Goal: Find specific page/section: Find specific page/section

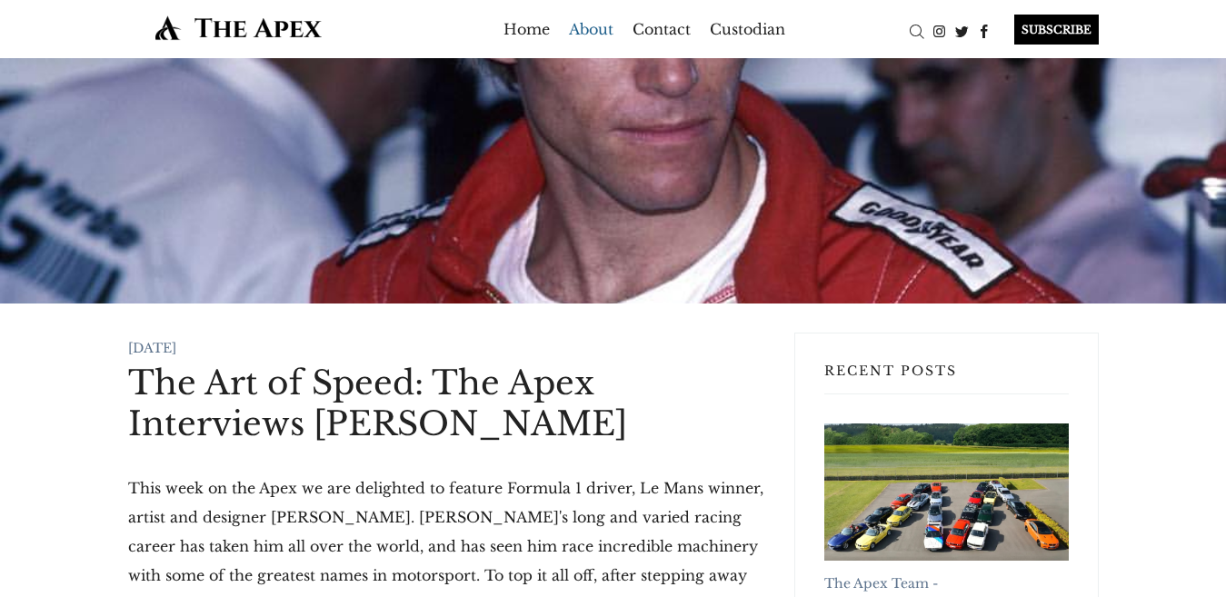
click at [583, 31] on link "About" at bounding box center [591, 29] width 45 height 29
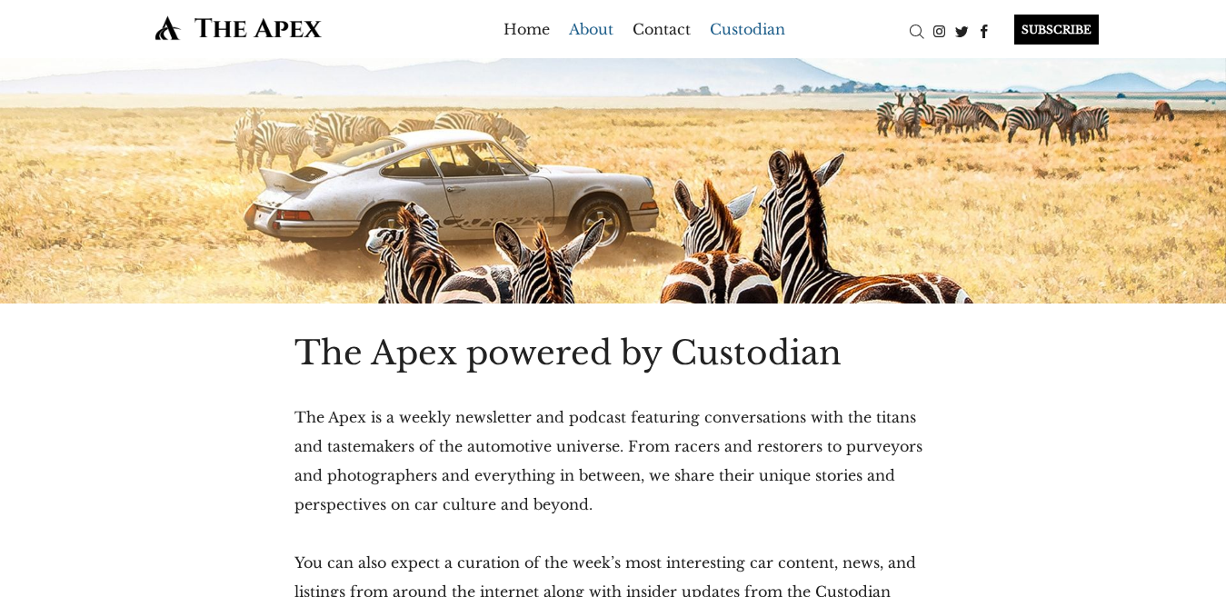
click at [710, 29] on link "Custodian" at bounding box center [747, 29] width 75 height 29
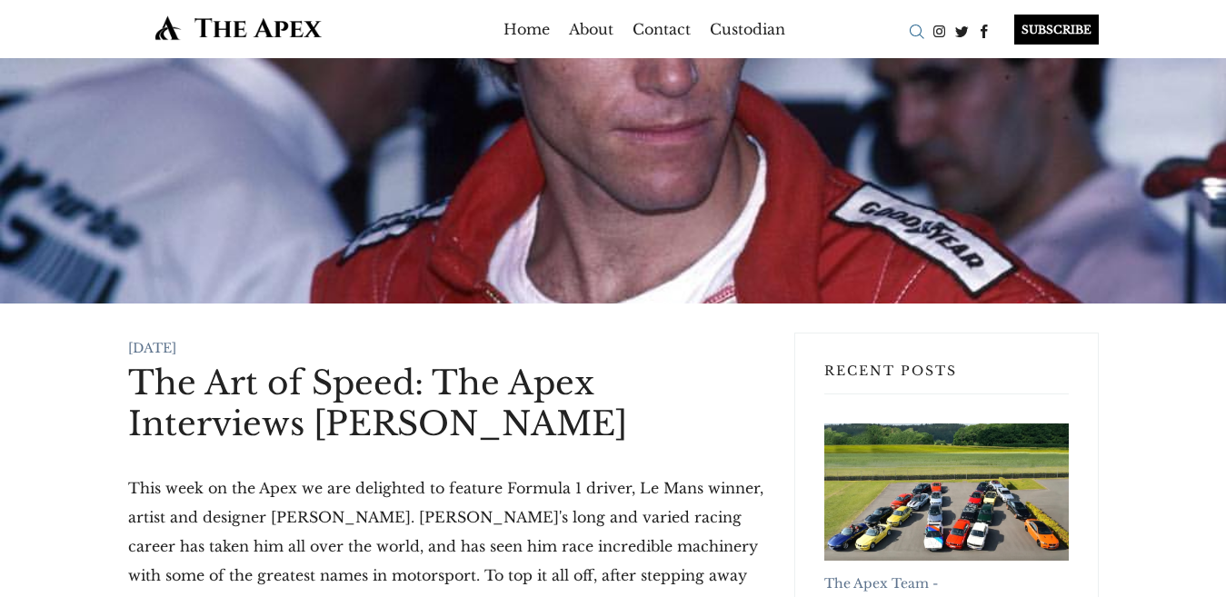
click at [912, 31] on div "Search" at bounding box center [916, 31] width 23 height 23
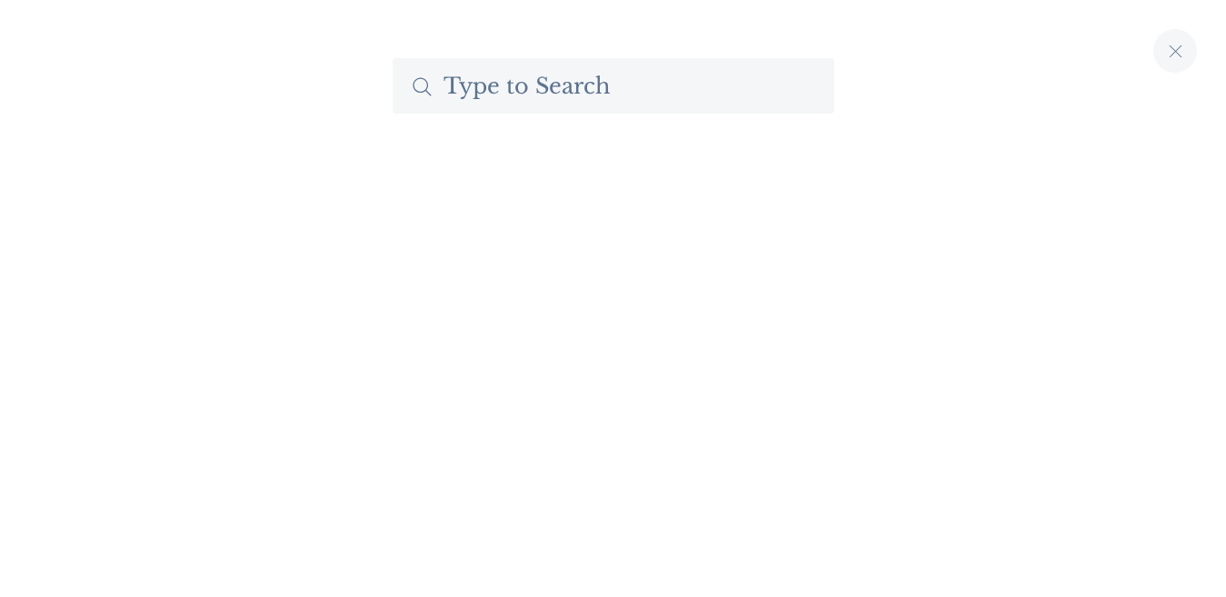
type input "i"
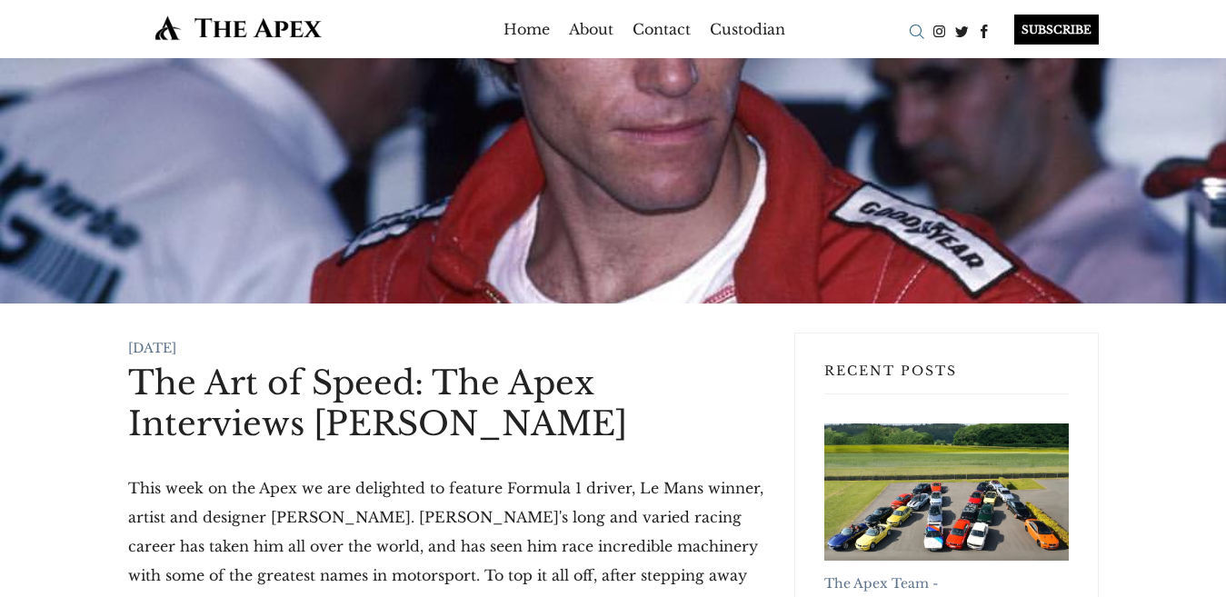
click at [915, 33] on div "Search" at bounding box center [916, 31] width 23 height 23
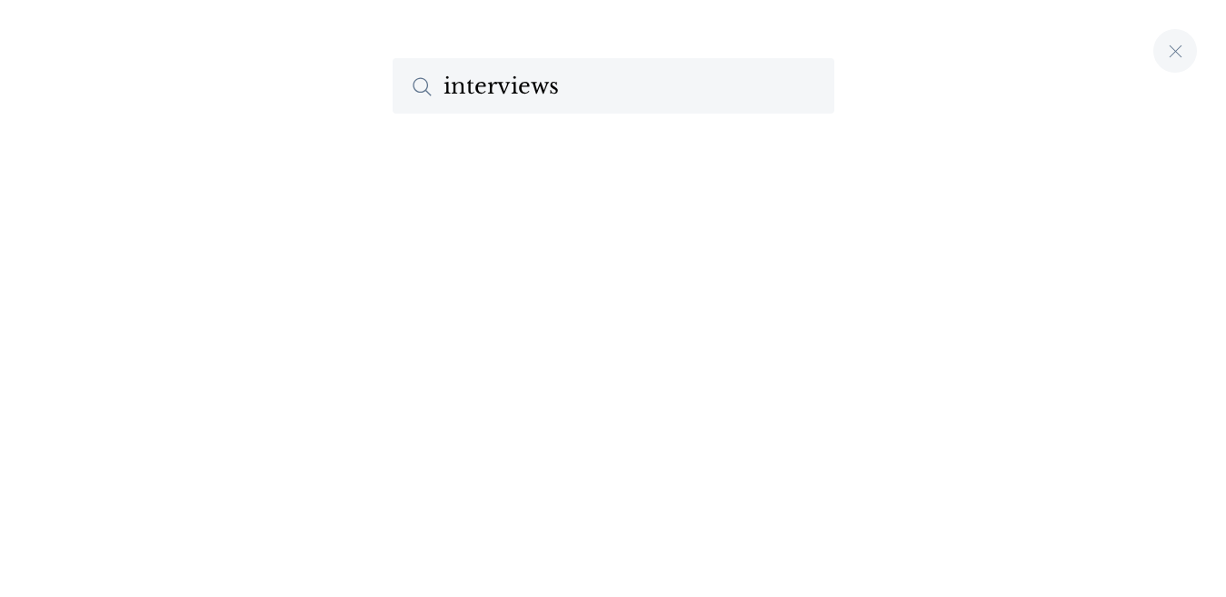
type input "interviews"
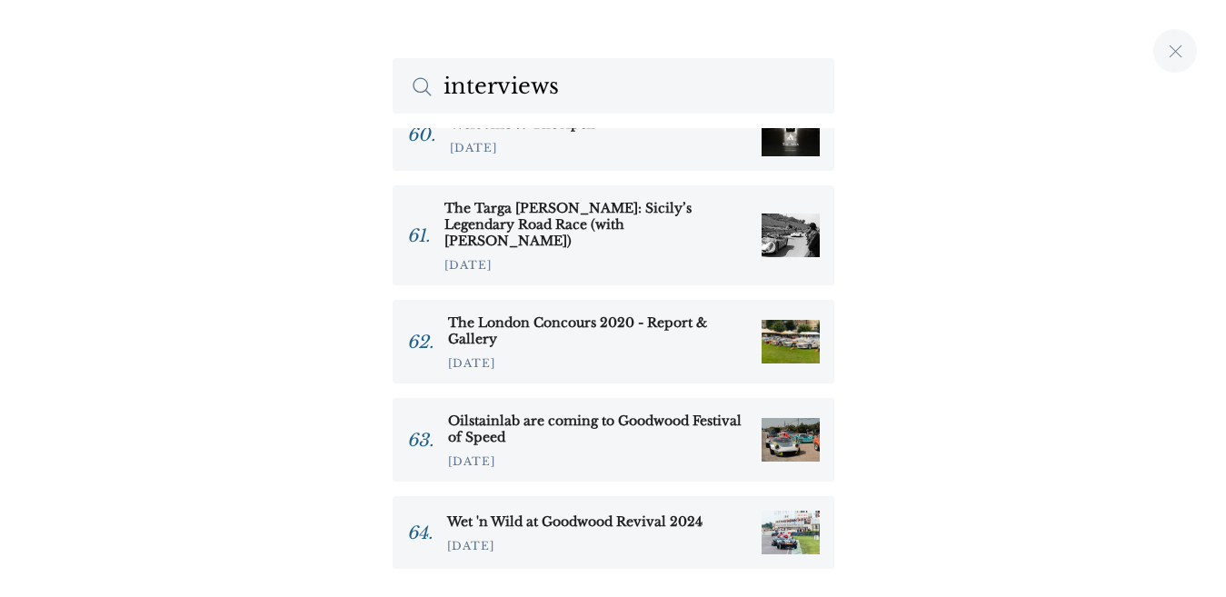
scroll to position [5851, 0]
